Goal: Communication & Community: Answer question/provide support

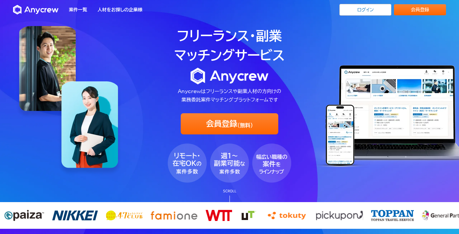
click at [364, 7] on link "ログイン" at bounding box center [365, 10] width 52 height 12
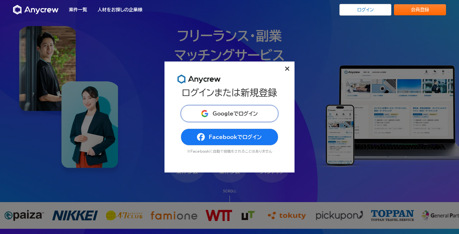
click at [252, 118] on button "Googleでログイン" at bounding box center [229, 113] width 97 height 17
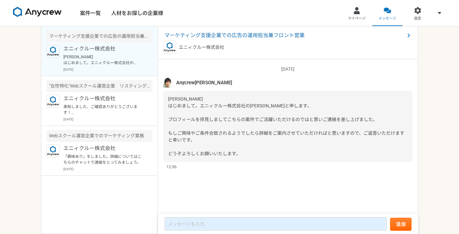
drag, startPoint x: 239, startPoint y: 108, endPoint x: 244, endPoint y: 106, distance: 5.4
click at [239, 108] on span "[PERSON_NAME] はじめまして。エニィクルー株式会社の[PERSON_NAME]と申します。 プロフィールを拝見しましてこちらの案件でご活躍いただけ…" at bounding box center [286, 126] width 236 height 60
click at [244, 106] on span "[PERSON_NAME] はじめまして。エニィクルー株式会社の[PERSON_NAME]と申します。 プロフィールを拝見しましてこちらの案件でご活躍いただけ…" at bounding box center [286, 126] width 236 height 60
click at [271, 100] on div "[PERSON_NAME] はじめまして。エニィクルー株式会社の[PERSON_NAME]と申します。 プロフィールを拝見しましてこちらの案件でご活躍いただけ…" at bounding box center [287, 126] width 249 height 71
click at [259, 146] on div "[PERSON_NAME] はじめまして。エニィクルー株式会社の[PERSON_NAME]と申します。 プロフィールを拝見しましてこちらの案件でご活躍いただけ…" at bounding box center [287, 126] width 249 height 71
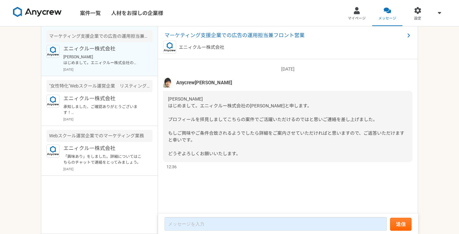
click at [257, 149] on div "[PERSON_NAME] はじめまして。エニィクルー株式会社の[PERSON_NAME]と申します。 プロフィールを拝見しましてこちらの案件でご活躍いただけ…" at bounding box center [287, 126] width 249 height 71
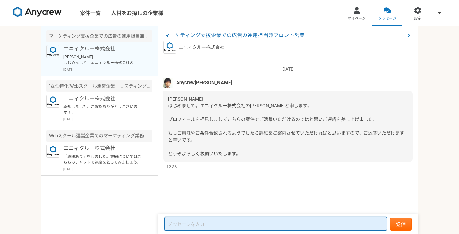
click at [253, 220] on textarea at bounding box center [275, 224] width 222 height 14
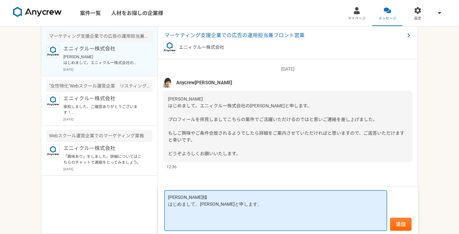
click at [223, 215] on textarea "[PERSON_NAME]様 はじめまして。[PERSON_NAME]と申します。" at bounding box center [275, 210] width 222 height 40
click at [227, 217] on textarea "[PERSON_NAME]様 はじめまして。[PERSON_NAME]と申します。" at bounding box center [275, 210] width 222 height 40
click at [208, 218] on textarea "[PERSON_NAME]様 はじめまして。[PERSON_NAME]と申します。" at bounding box center [275, 210] width 222 height 40
paste textarea "ネット広告代理店で５社、期間としては15年程、Web広告全般の運用に携わっております。"
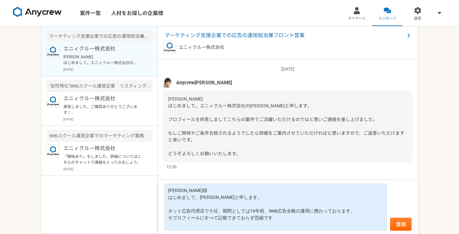
click at [356, 12] on div at bounding box center [356, 10] width 7 height 7
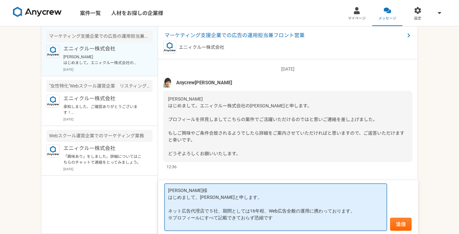
click at [278, 221] on textarea "[PERSON_NAME]様 はじめまして。[PERSON_NAME]と申します。 ネット広告代理店で５社、期間としては16年程、Web広告全般の運用に携わっ…" at bounding box center [275, 206] width 222 height 47
click at [286, 217] on textarea "[PERSON_NAME]様 はじめまして。[PERSON_NAME]と申します。 ネット広告代理店で５社、期間としては16年程、Web広告全般の運用に携わっ…" at bounding box center [275, 206] width 222 height 47
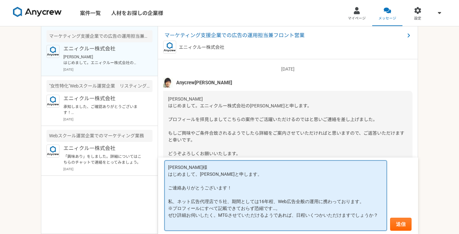
scroll to position [1, 0]
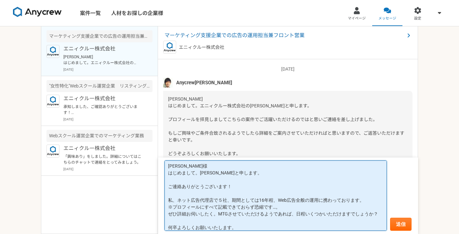
click at [294, 213] on textarea "[PERSON_NAME]様 はじめまして。[PERSON_NAME]と申します。 ご連絡ありがとうございます！ 私、ネット広告代理店で５社、期間としては16…" at bounding box center [275, 195] width 222 height 70
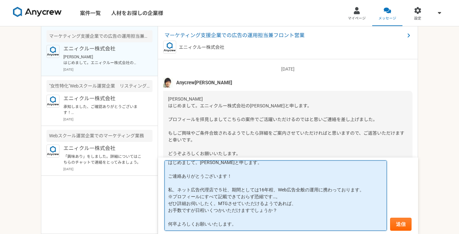
scroll to position [19, 0]
type textarea "[PERSON_NAME]様 はじめまして。[PERSON_NAME]と申します。 ご連絡ありがとうございます！ 私、ネット広告代理店で５社、期間としては16…"
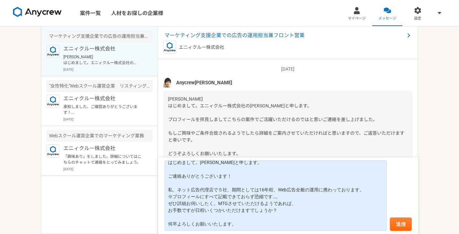
click at [401, 225] on button "送信" at bounding box center [400, 223] width 21 height 13
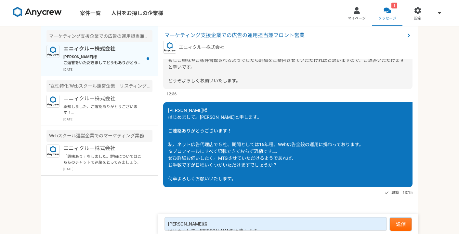
scroll to position [199, 0]
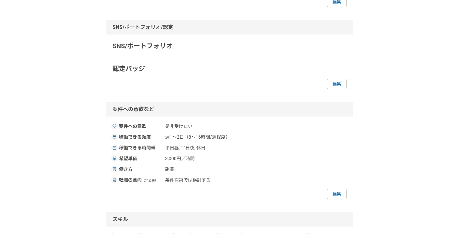
scroll to position [164, 0]
